Goal: Use online tool/utility

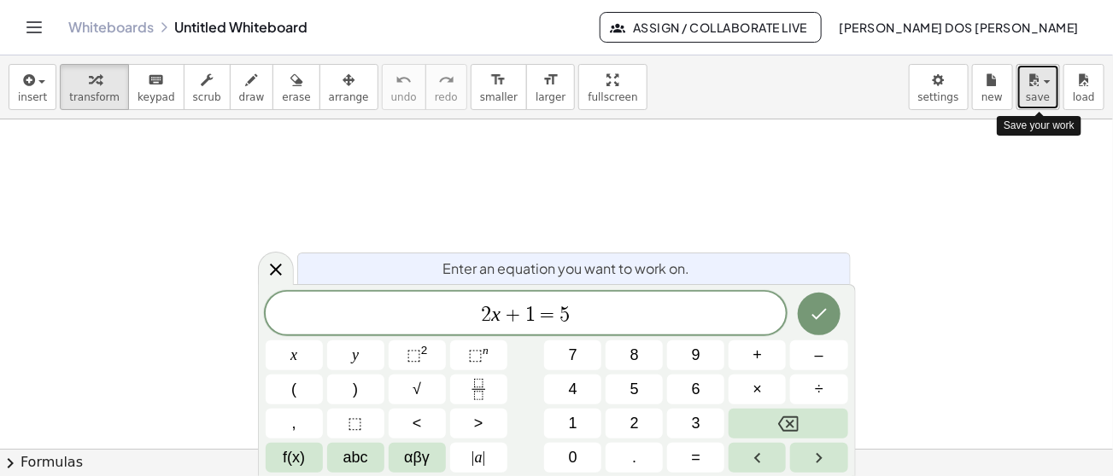
click at [1039, 89] on icon "button" at bounding box center [1033, 80] width 15 height 20
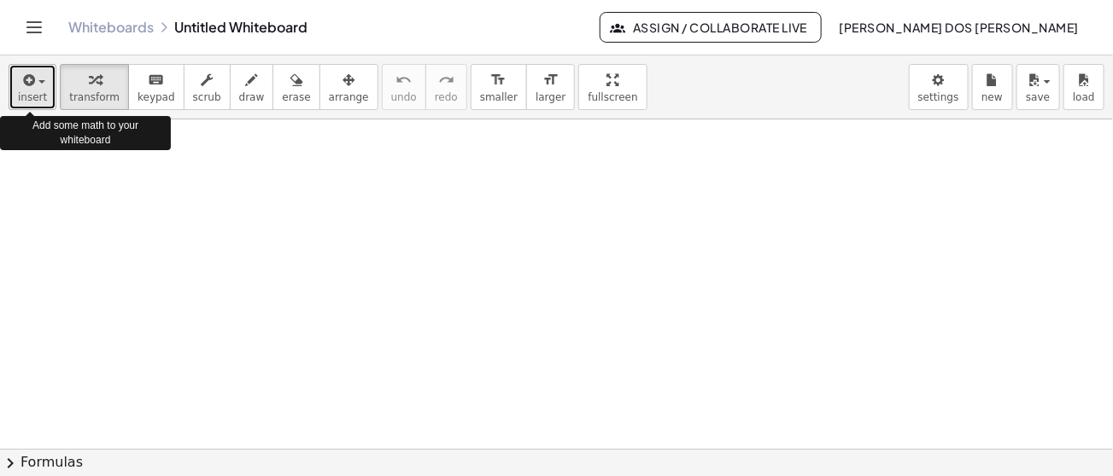
click at [39, 73] on div "button" at bounding box center [32, 79] width 29 height 20
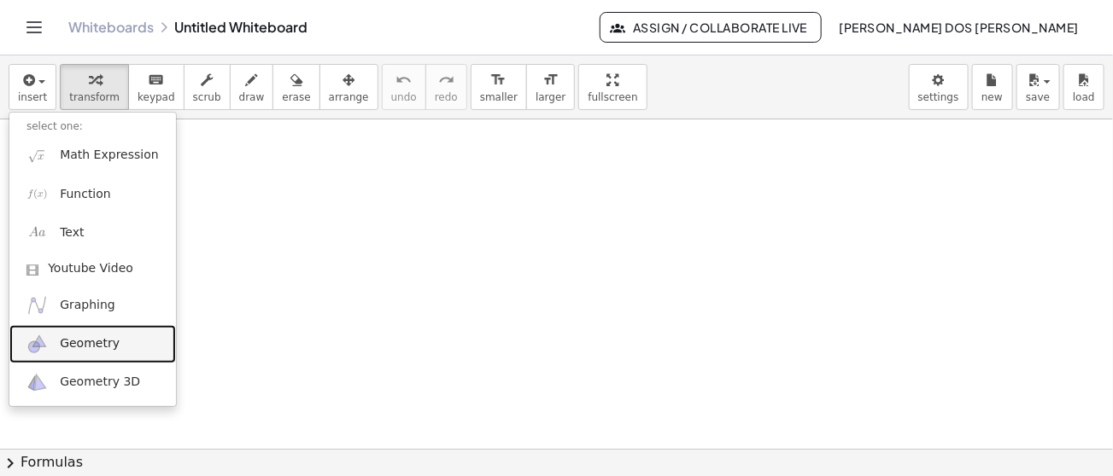
click at [78, 356] on link "Geometry" at bounding box center [92, 344] width 167 height 38
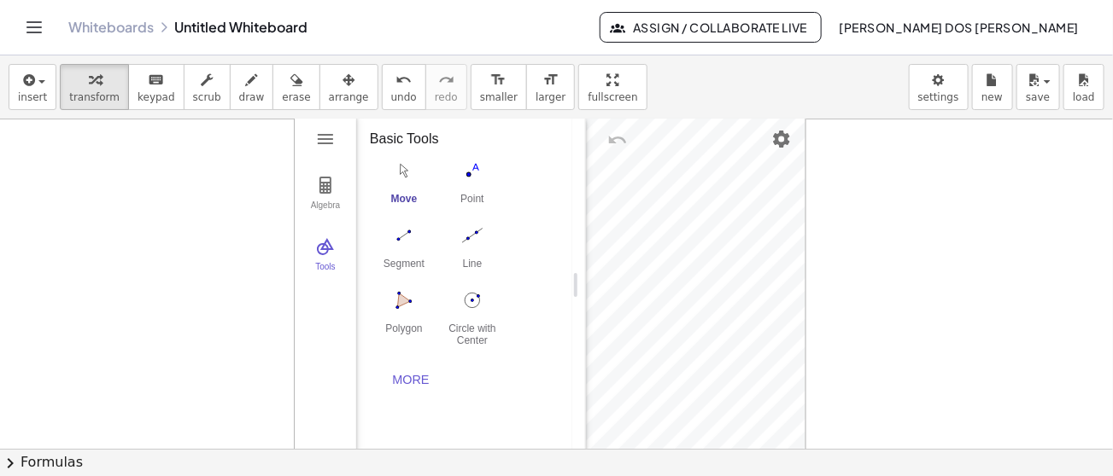
drag, startPoint x: 450, startPoint y: 280, endPoint x: 578, endPoint y: 275, distance: 128.2
click at [330, 191] on img "Geometry" at bounding box center [325, 185] width 20 height 20
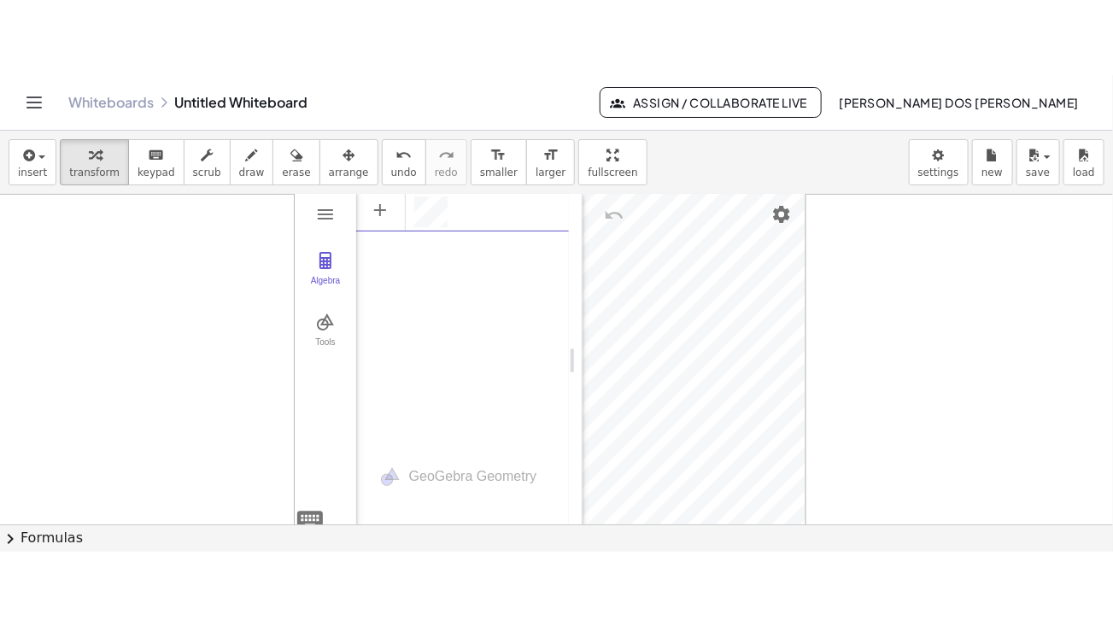
scroll to position [9, 0]
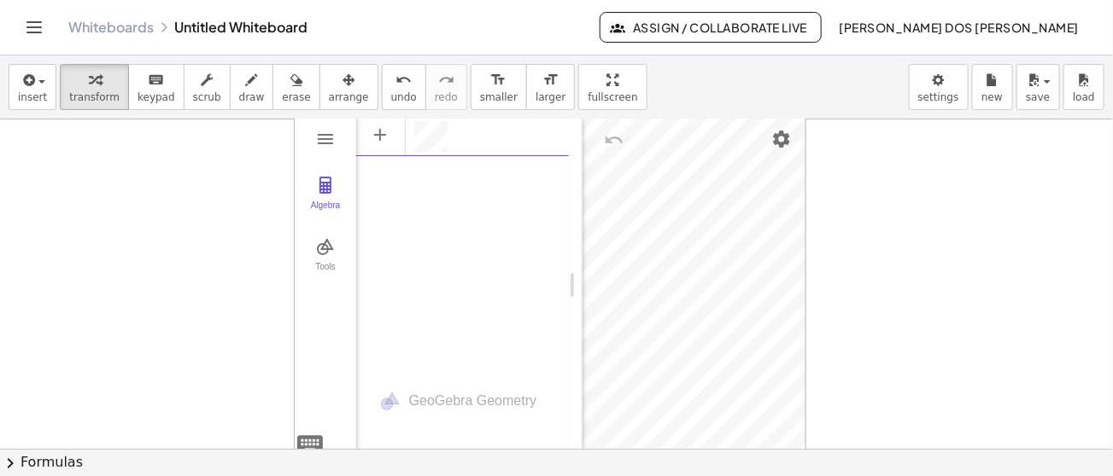
click at [459, 137] on div "Algebra" at bounding box center [462, 133] width 213 height 38
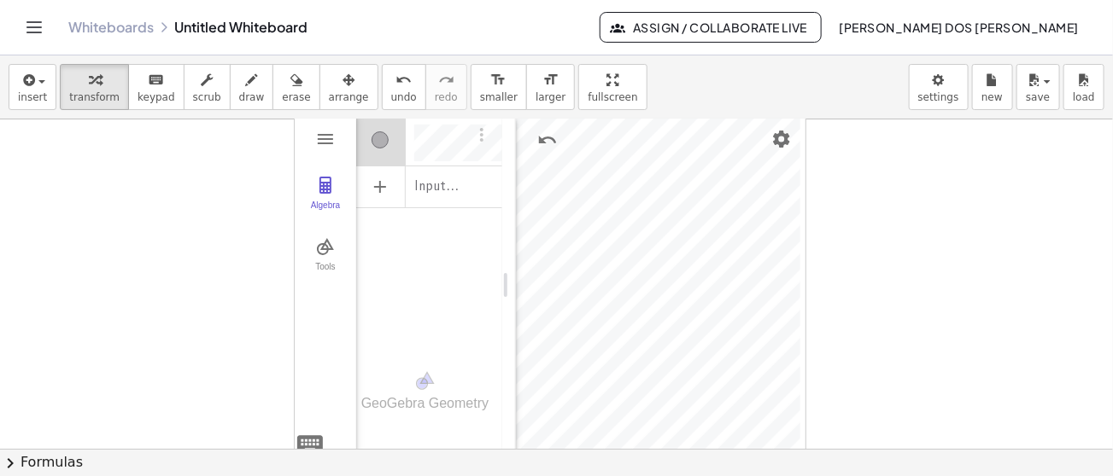
drag, startPoint x: 578, startPoint y: 263, endPoint x: 463, endPoint y: 274, distance: 115.8
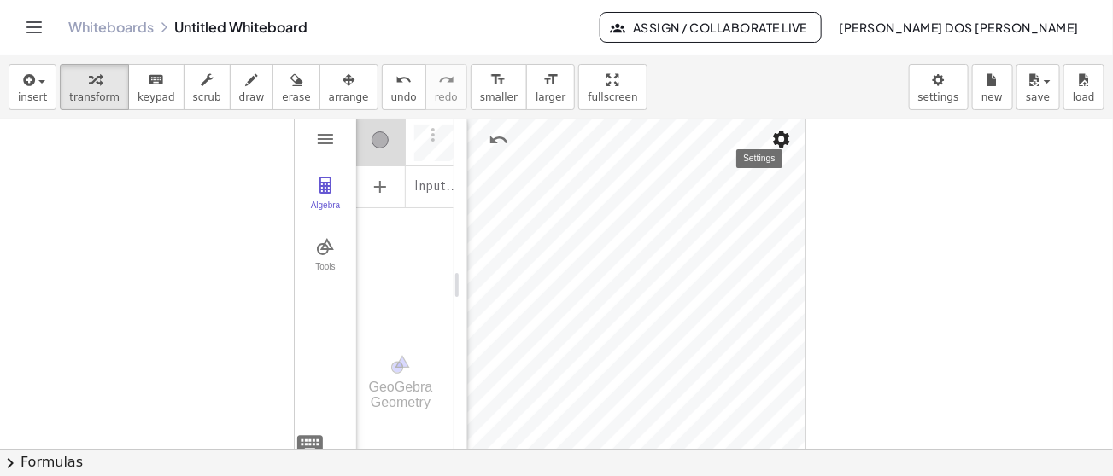
click at [774, 130] on img "Settings" at bounding box center [781, 139] width 20 height 20
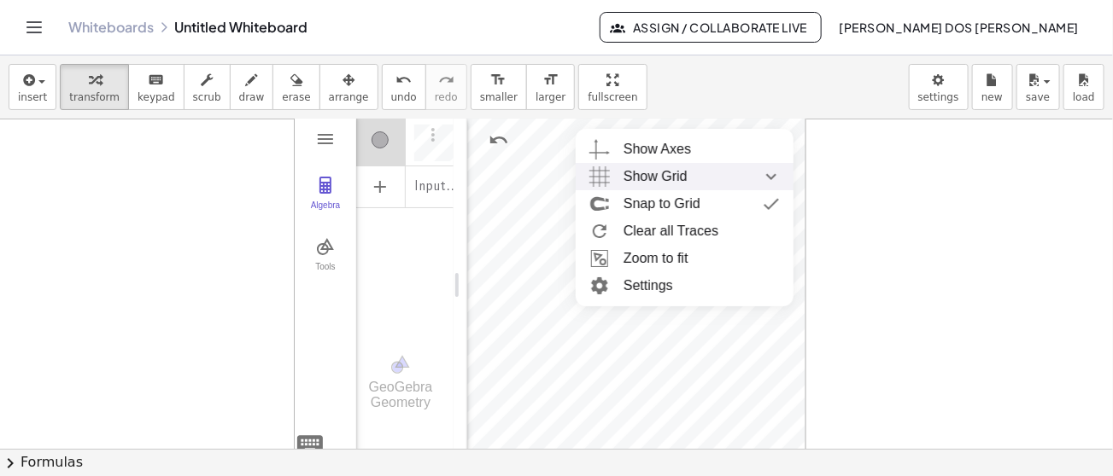
click at [654, 167] on span "Show Grid" at bounding box center [655, 176] width 64 height 27
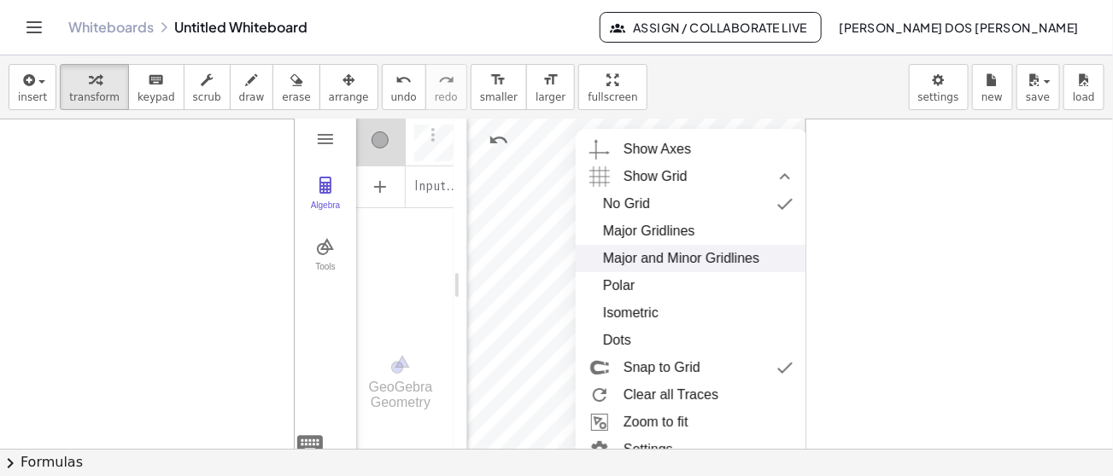
click at [681, 260] on div "Major and Minor Gridlines" at bounding box center [681, 258] width 156 height 27
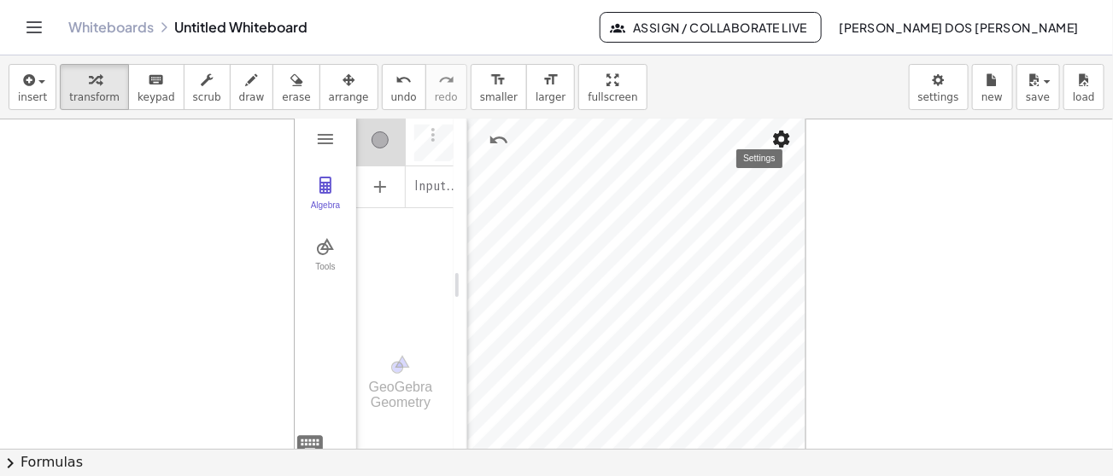
click at [773, 145] on img "Settings" at bounding box center [781, 139] width 20 height 20
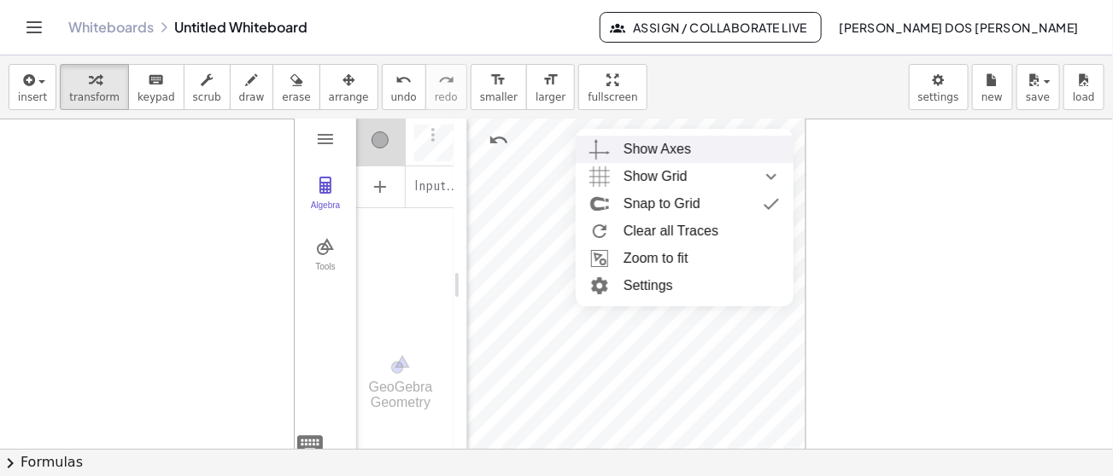
click at [662, 152] on div "Show Axes" at bounding box center [656, 149] width 67 height 27
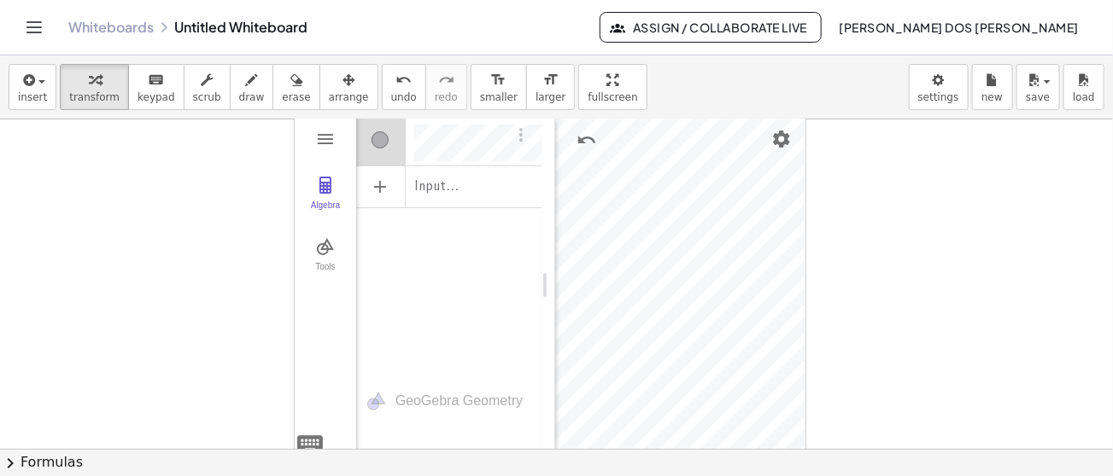
drag, startPoint x: 465, startPoint y: 243, endPoint x: 553, endPoint y: 247, distance: 88.9
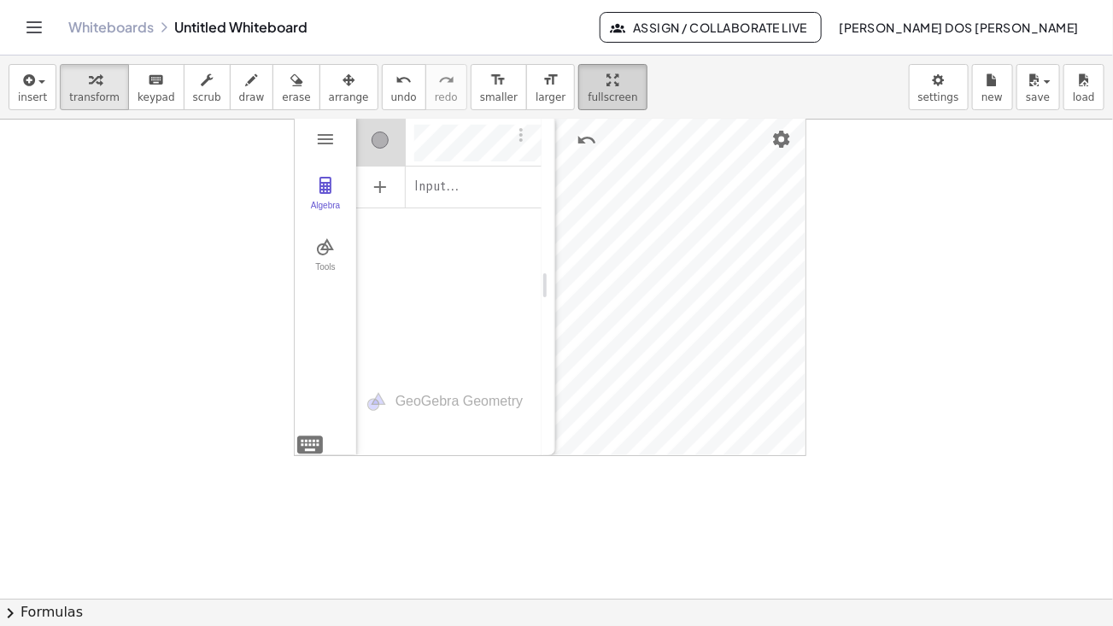
click at [573, 200] on div "**********" at bounding box center [556, 341] width 1113 height 570
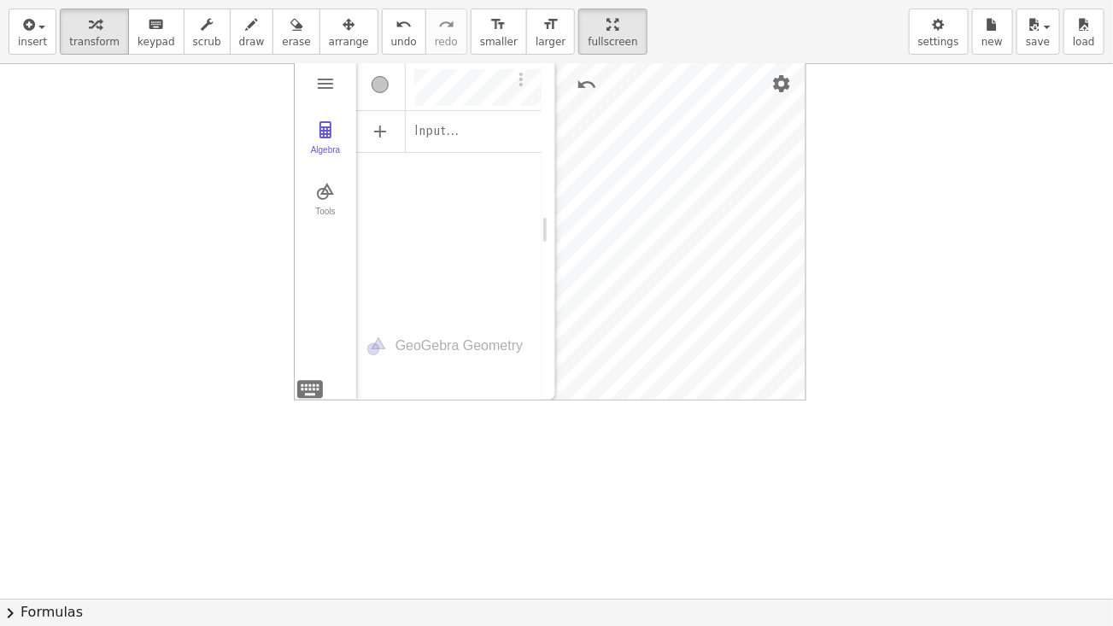
click at [804, 393] on div "Algebra Tools Input… GeoGebra Geometry Basic Tools Move Point Segment Line Poly…" at bounding box center [550, 230] width 512 height 342
click at [467, 127] on div "Input…" at bounding box center [448, 130] width 185 height 38
drag, startPoint x: 551, startPoint y: 158, endPoint x: 630, endPoint y: 197, distance: 88.6
click at [630, 197] on div "Geometry" at bounding box center [627, 230] width 14 height 340
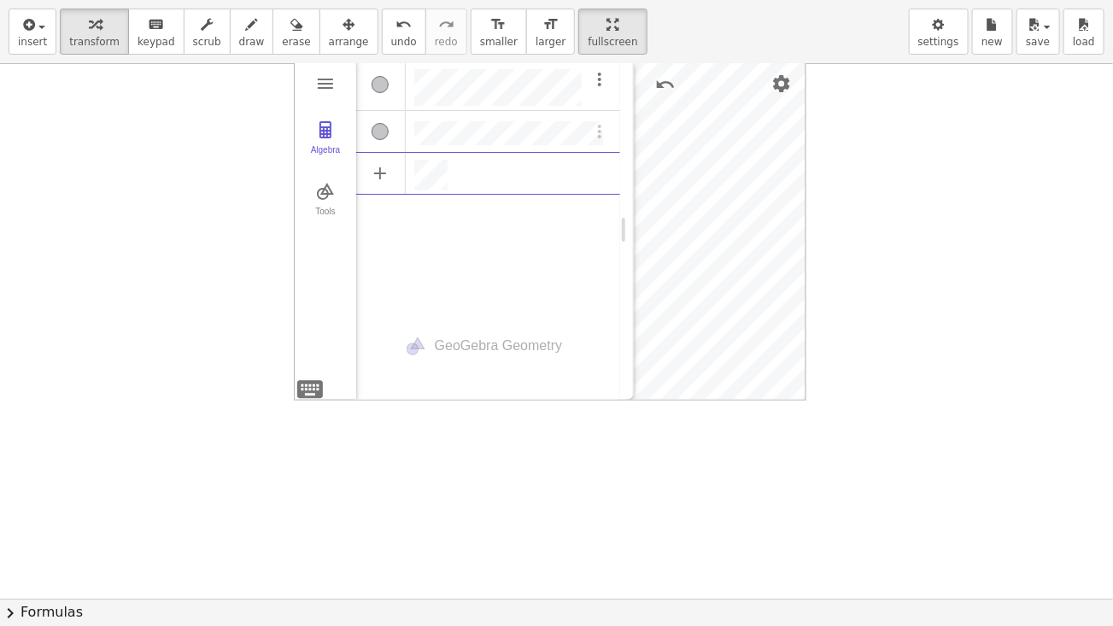
scroll to position [9, 0]
click at [597, 131] on img "Options" at bounding box center [599, 131] width 20 height 20
click at [626, 138] on li "Duplicate input" at bounding box center [679, 134] width 178 height 27
drag, startPoint x: 630, startPoint y: 190, endPoint x: 717, endPoint y: 199, distance: 87.5
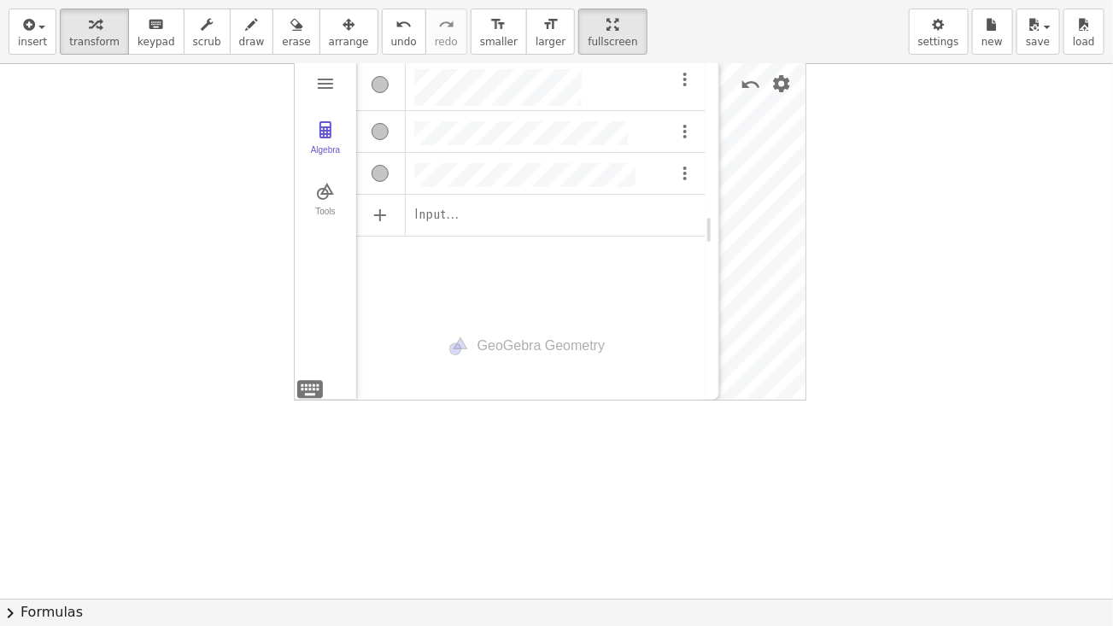
click at [717, 199] on div "Geometry" at bounding box center [712, 230] width 14 height 340
click at [641, 176] on div "Algebra" at bounding box center [531, 172] width 351 height 38
click at [628, 127] on div "Algebra" at bounding box center [531, 130] width 351 height 38
drag, startPoint x: 716, startPoint y: 208, endPoint x: 439, endPoint y: 249, distance: 280.5
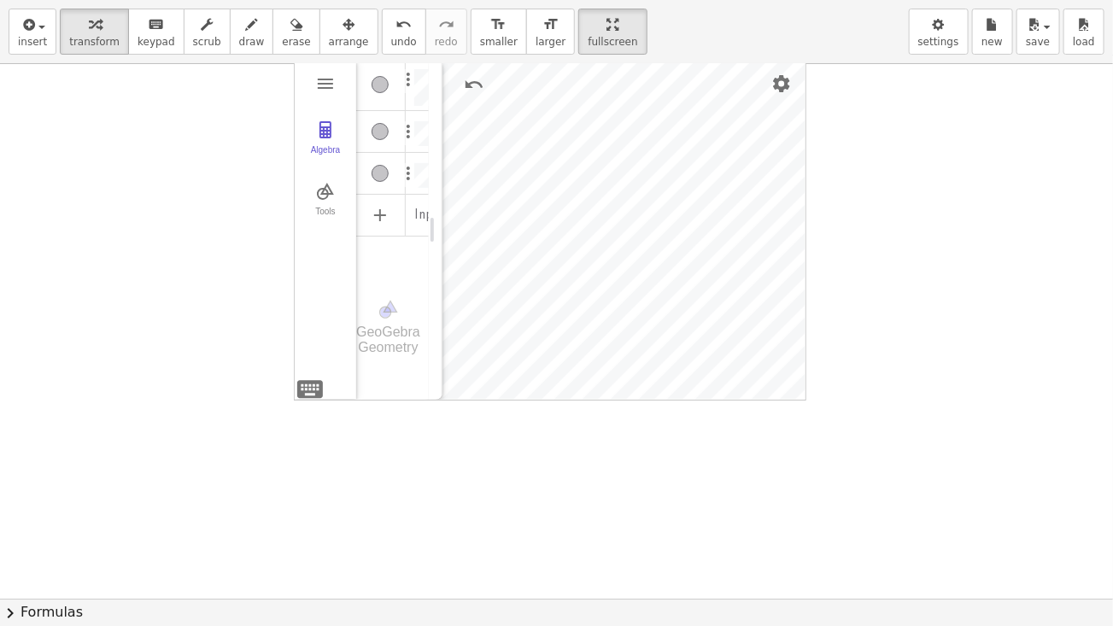
click at [439, 249] on div "Geometry" at bounding box center [436, 230] width 14 height 340
click at [773, 79] on img "Settings" at bounding box center [781, 83] width 20 height 20
drag, startPoint x: 437, startPoint y: 395, endPoint x: 379, endPoint y: 392, distance: 58.2
click at [379, 392] on div "Geometry" at bounding box center [376, 230] width 14 height 340
click at [353, 208] on button "Tools" at bounding box center [325, 199] width 61 height 61
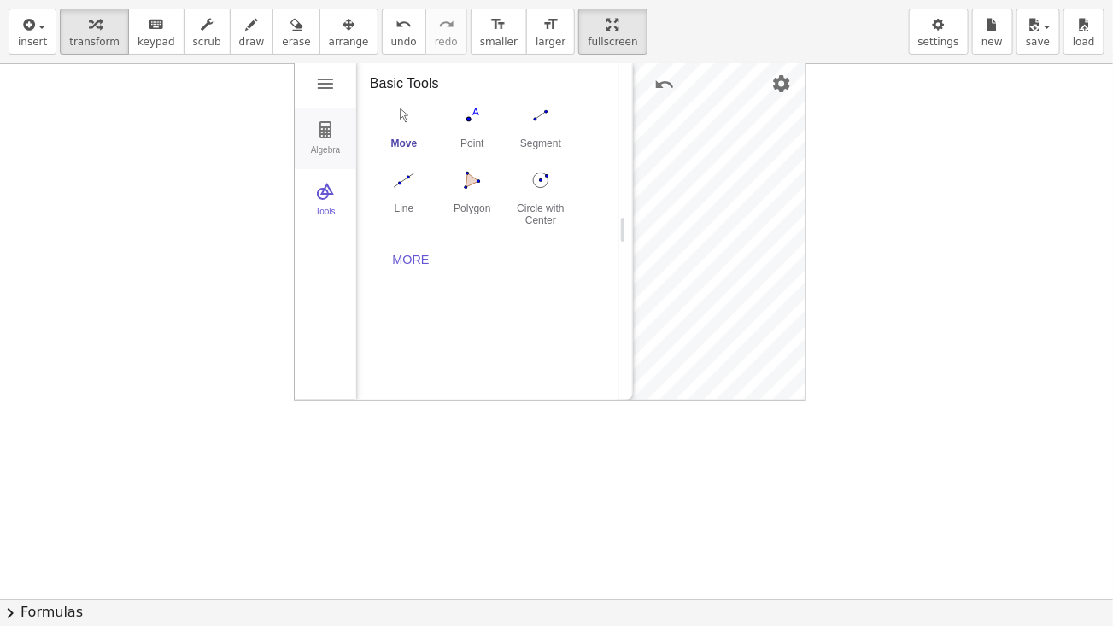
click at [327, 134] on img "Geometry" at bounding box center [325, 130] width 20 height 20
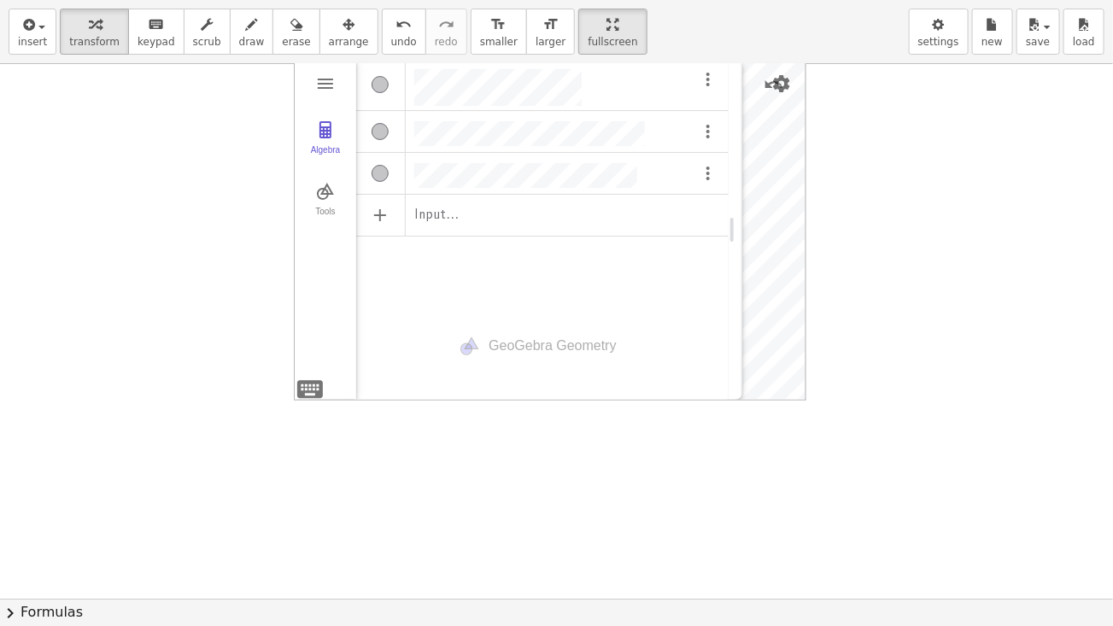
drag, startPoint x: 629, startPoint y: 161, endPoint x: 739, endPoint y: 169, distance: 109.6
click at [739, 169] on div "Geometry" at bounding box center [735, 230] width 14 height 340
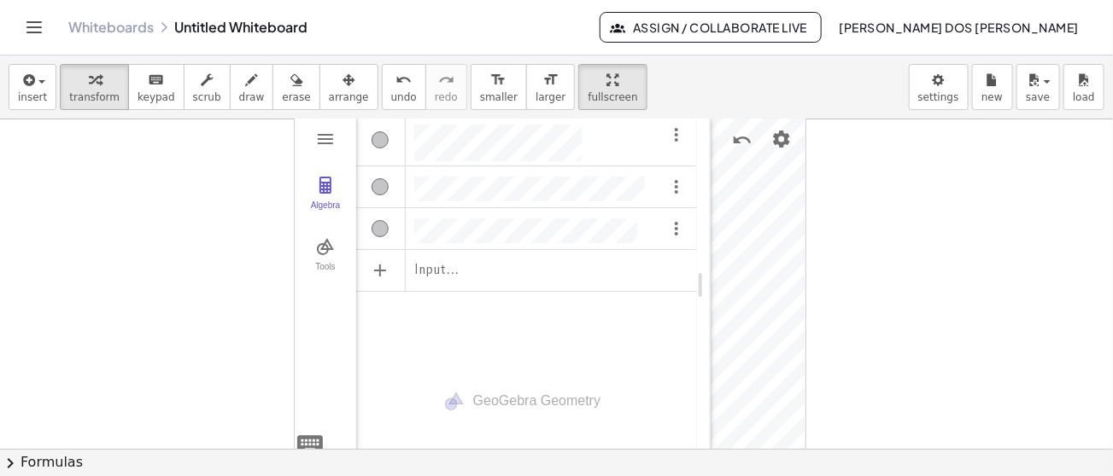
drag, startPoint x: 739, startPoint y: 277, endPoint x: 708, endPoint y: 288, distance: 33.5
click at [587, 91] on span "fullscreen" at bounding box center [612, 97] width 50 height 12
